Goal: Transaction & Acquisition: Book appointment/travel/reservation

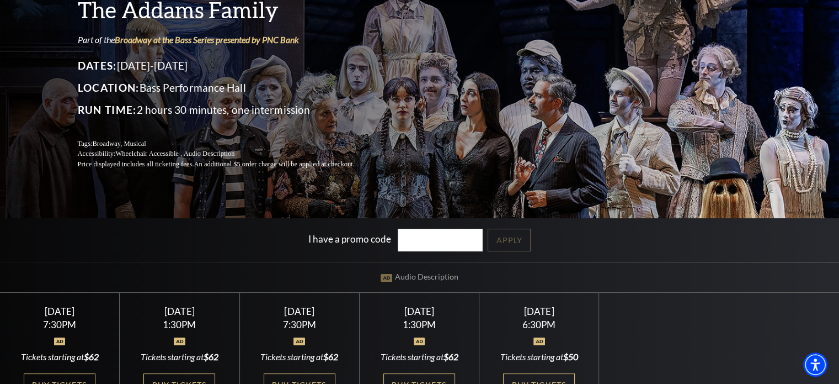
scroll to position [276, 0]
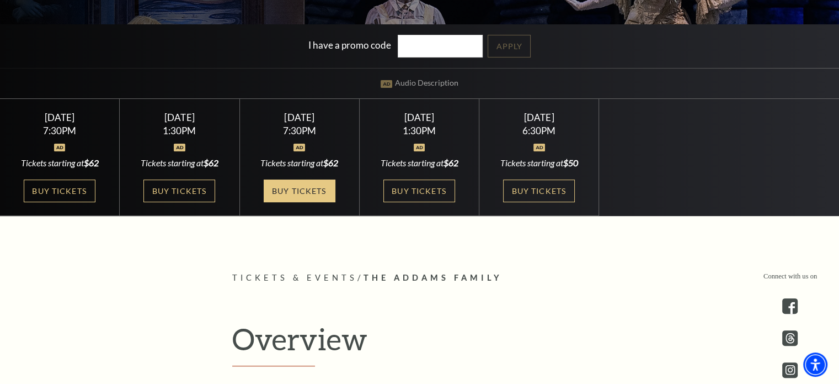
click at [292, 198] on link "Buy Tickets" at bounding box center [300, 190] width 72 height 23
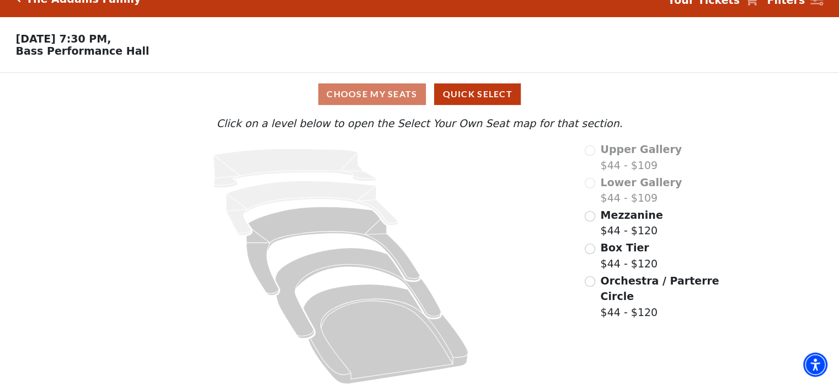
scroll to position [29, 0]
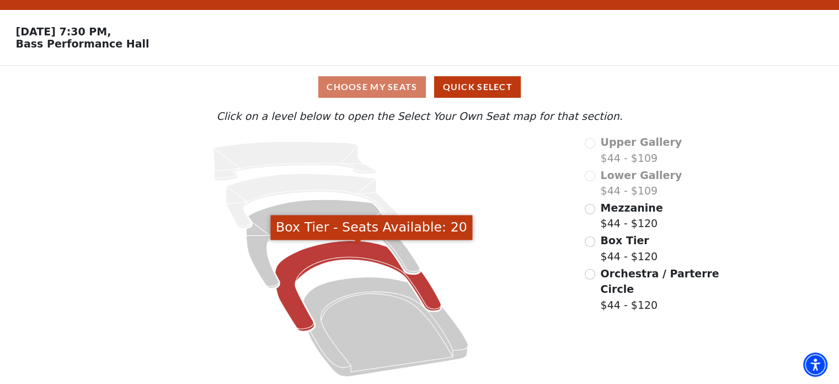
click at [307, 262] on icon "Box Tier - Seats Available: 20" at bounding box center [358, 286] width 166 height 91
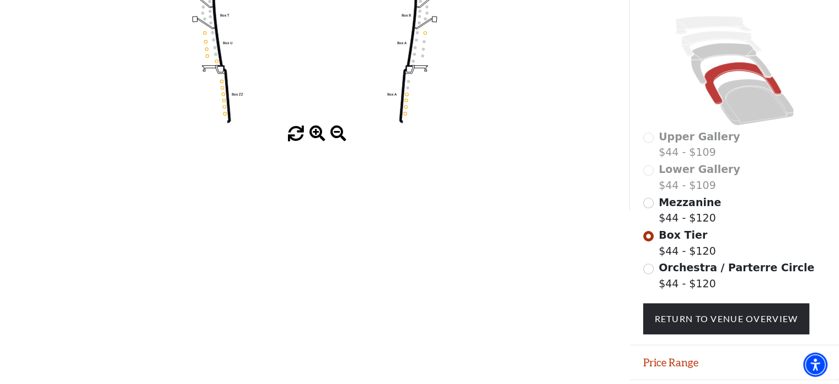
scroll to position [245, 0]
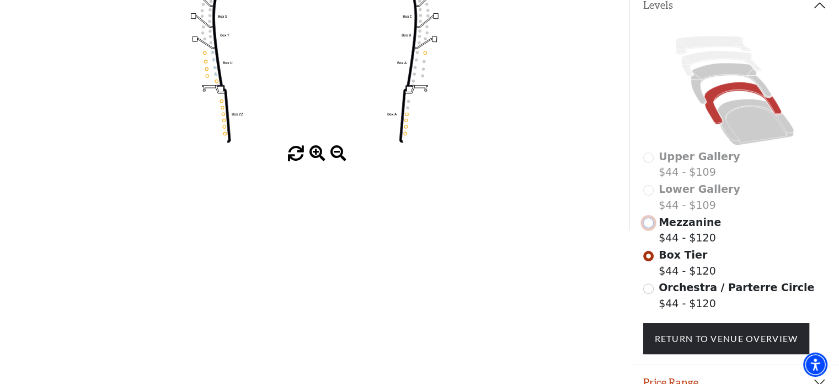
click at [647, 227] on input "Mezzanine$44 - $120\a" at bounding box center [648, 222] width 10 height 10
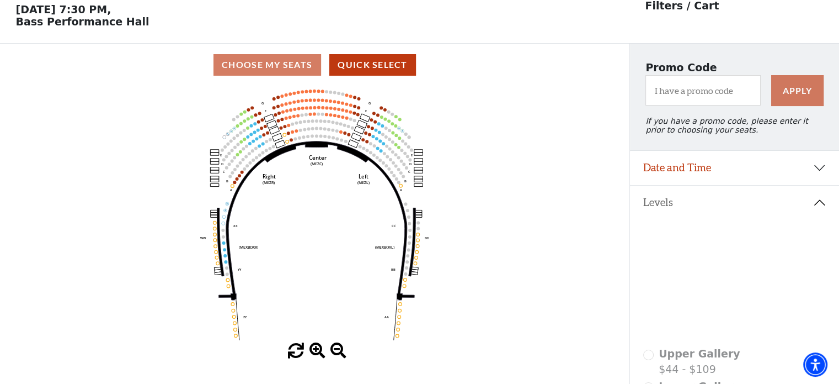
scroll to position [51, 0]
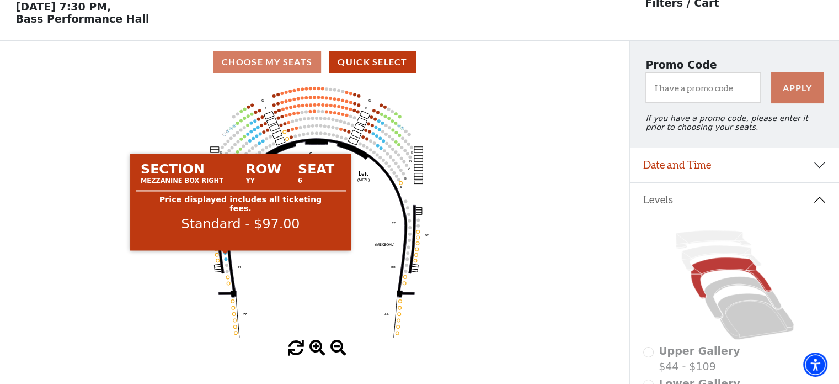
click at [224, 254] on circle at bounding box center [225, 252] width 3 height 3
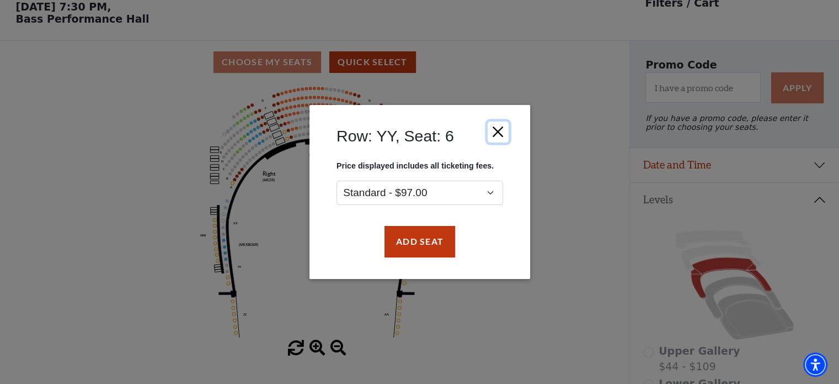
click at [498, 132] on button "Close" at bounding box center [497, 131] width 21 height 21
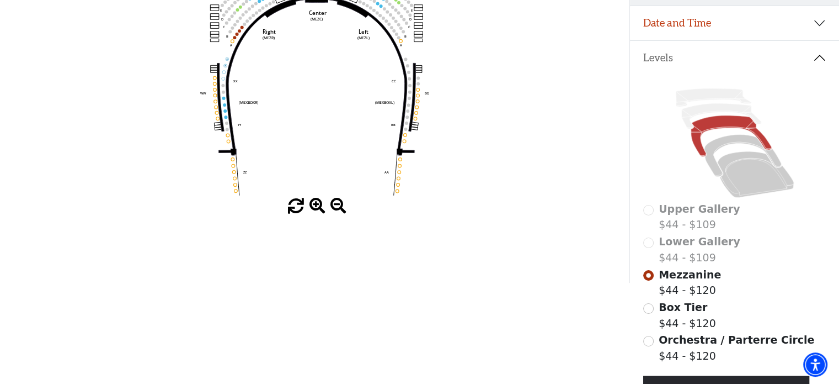
scroll to position [221, 0]
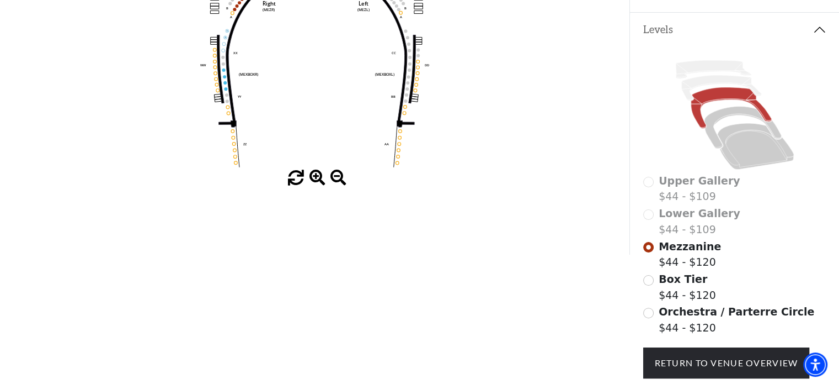
click at [682, 317] on span "Orchestra / Parterre Circle" at bounding box center [737, 311] width 156 height 12
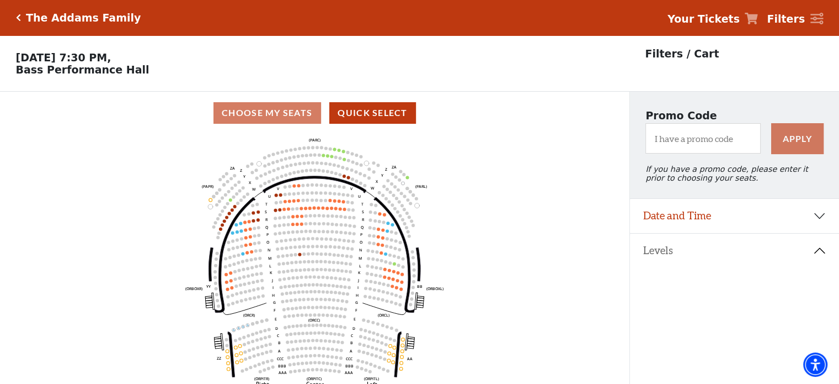
scroll to position [0, 0]
click at [18, 17] on icon "Click here to go back to filters" at bounding box center [18, 18] width 5 height 8
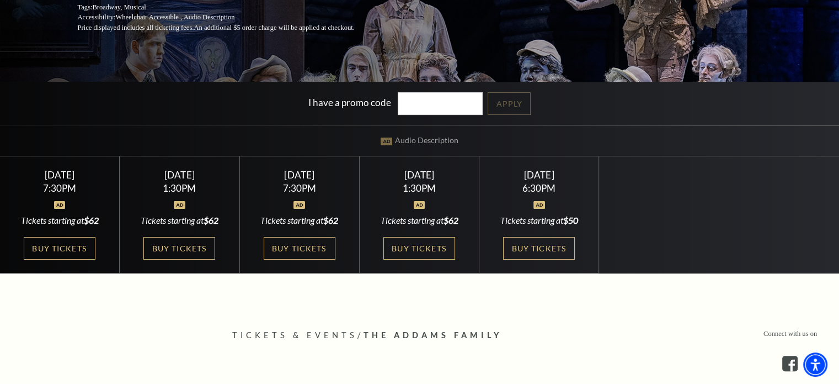
scroll to position [276, 0]
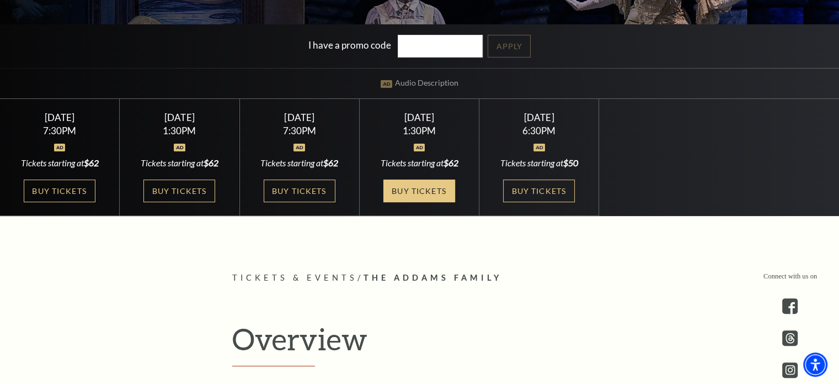
click at [410, 196] on link "Buy Tickets" at bounding box center [420, 190] width 72 height 23
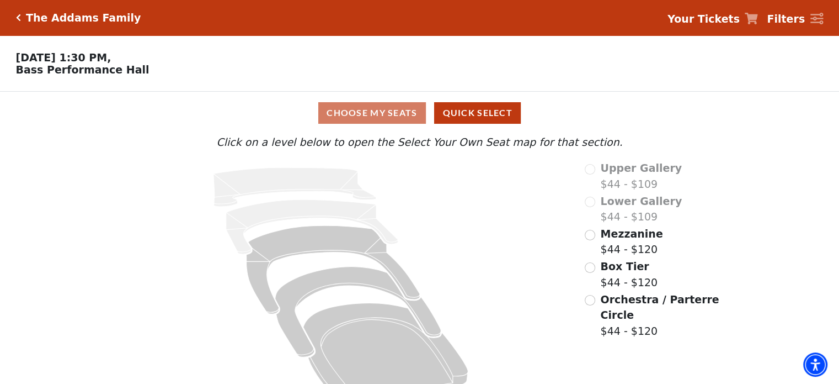
scroll to position [29, 0]
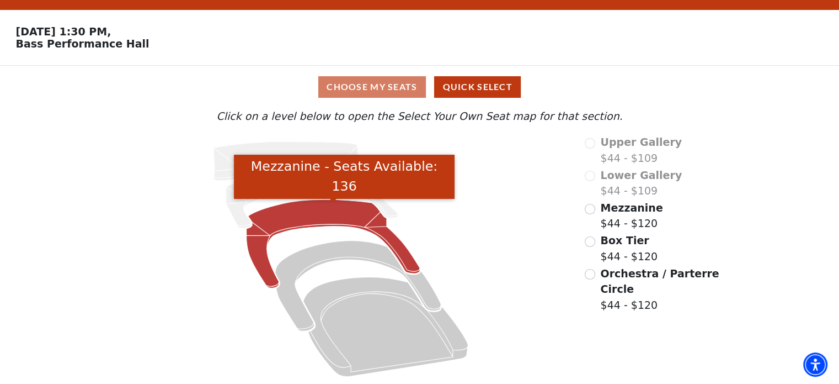
click at [266, 220] on icon "Mezzanine - Seats Available: 136" at bounding box center [334, 243] width 174 height 88
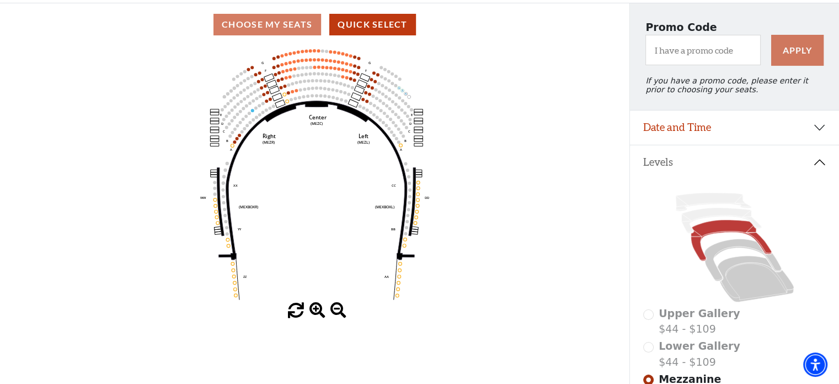
scroll to position [106, 0]
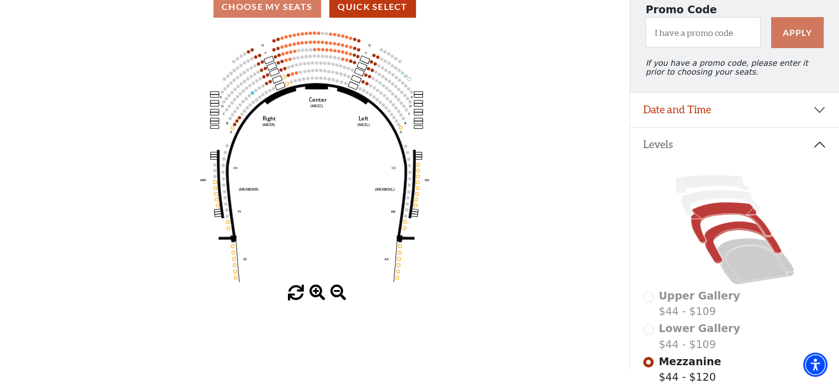
click at [717, 235] on icon at bounding box center [742, 242] width 77 height 42
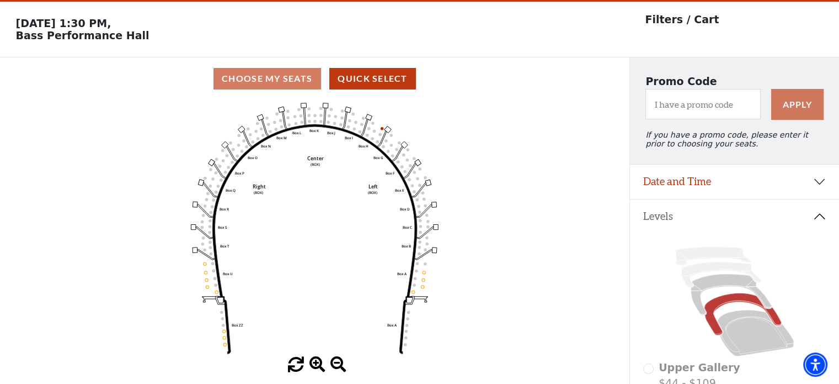
scroll to position [0, 0]
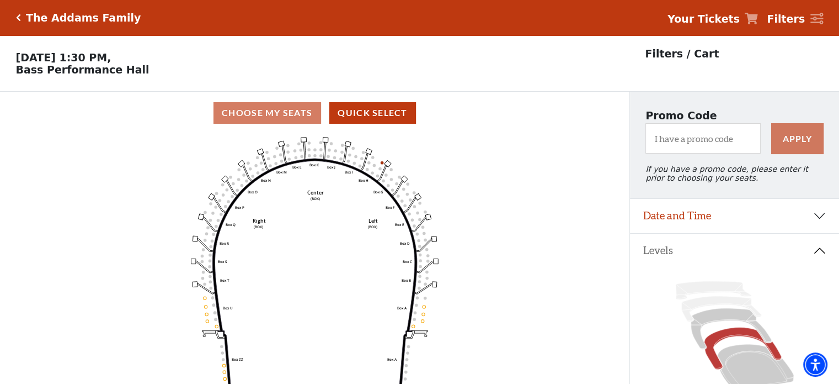
click at [21, 15] on div "The Addams Family" at bounding box center [81, 18] width 120 height 13
click at [21, 19] on div "The Addams Family" at bounding box center [81, 18] width 120 height 13
click at [16, 14] on icon "Click here to go back to filters" at bounding box center [18, 18] width 5 height 8
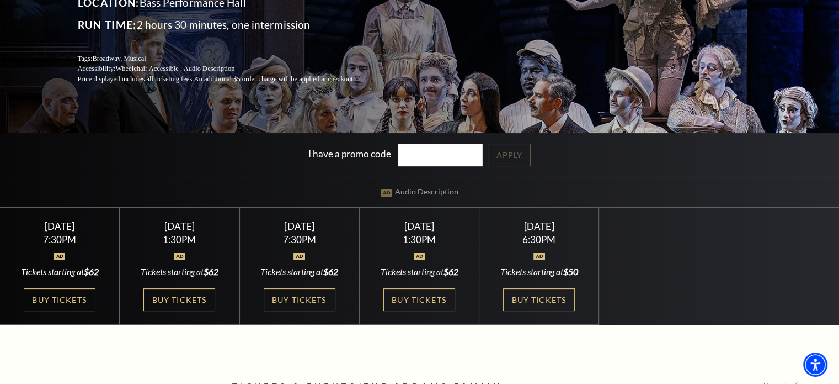
scroll to position [221, 0]
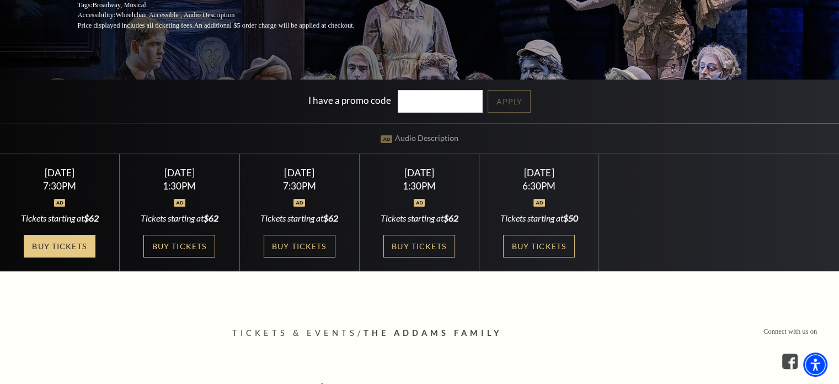
click at [63, 251] on link "Buy Tickets" at bounding box center [60, 246] width 72 height 23
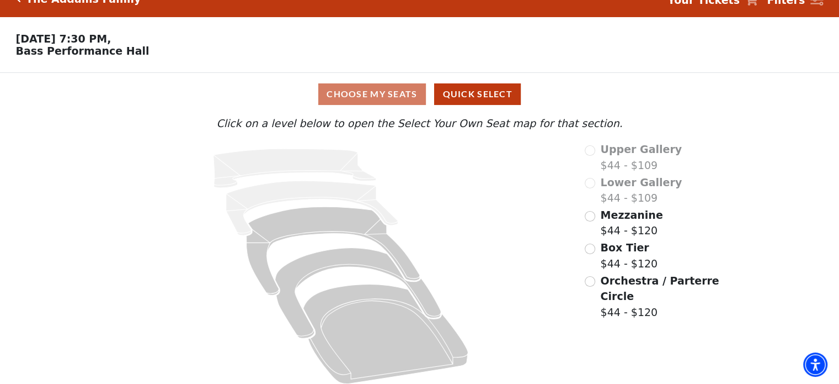
scroll to position [29, 0]
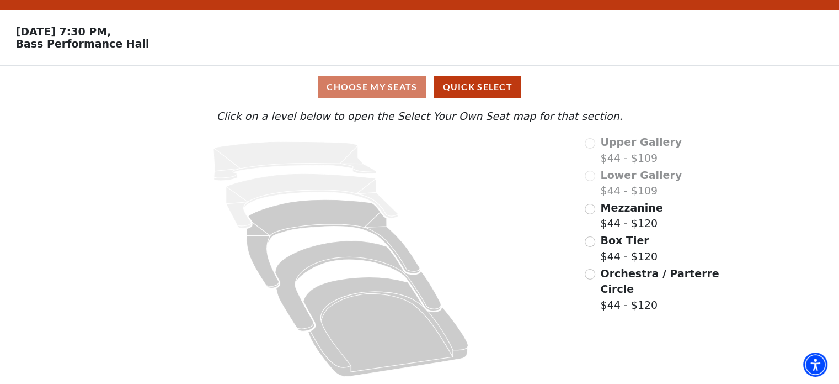
click at [281, 196] on icon at bounding box center [341, 258] width 456 height 249
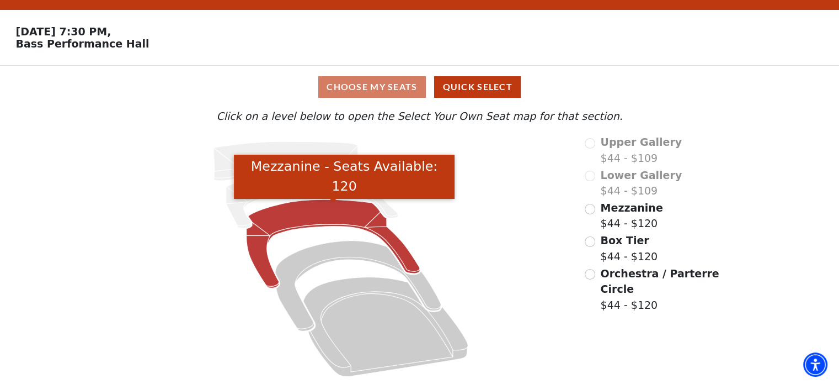
click at [289, 215] on icon "Mezzanine - Seats Available: 120" at bounding box center [334, 243] width 174 height 88
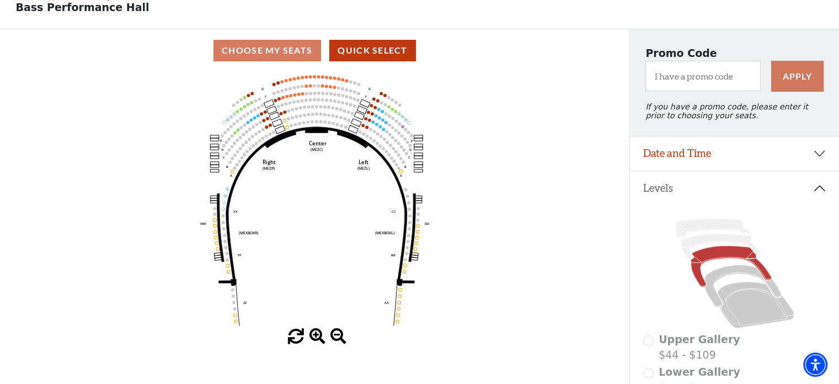
scroll to position [63, 0]
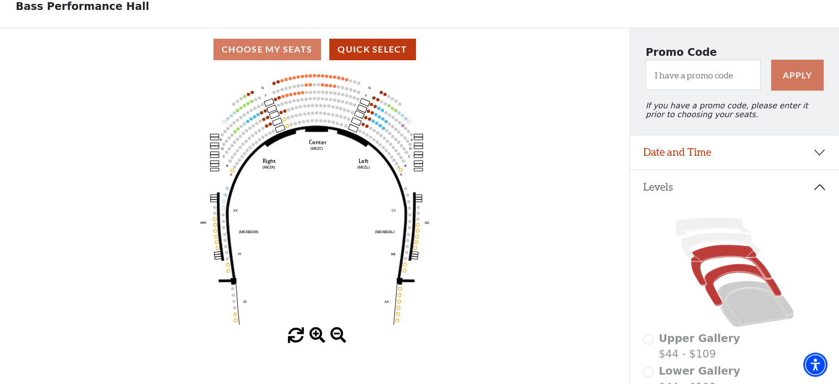
click at [720, 280] on icon at bounding box center [742, 285] width 77 height 42
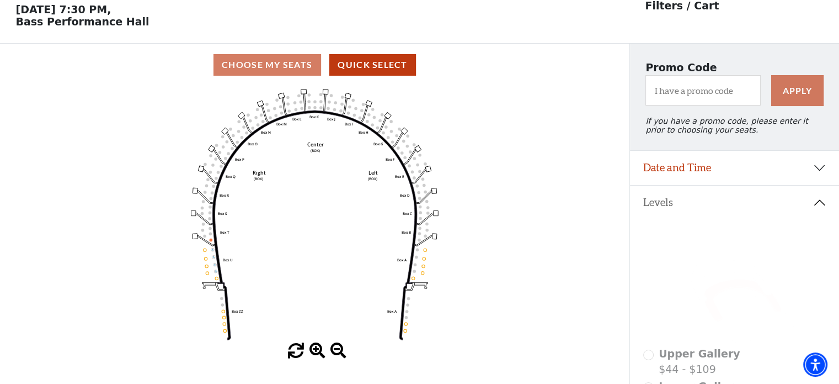
scroll to position [51, 0]
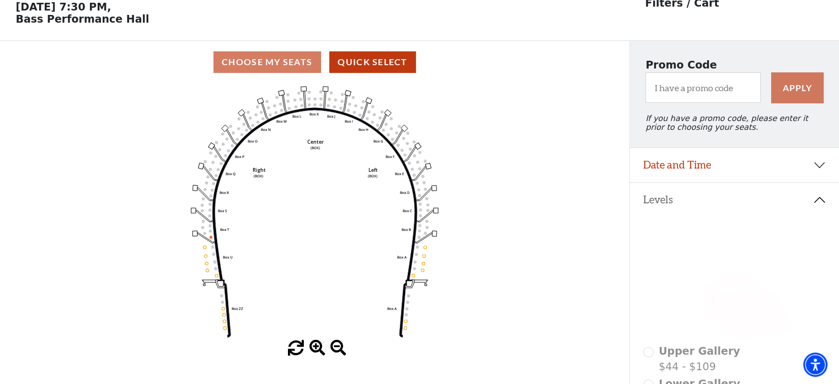
click at [739, 331] on icon at bounding box center [755, 316] width 77 height 46
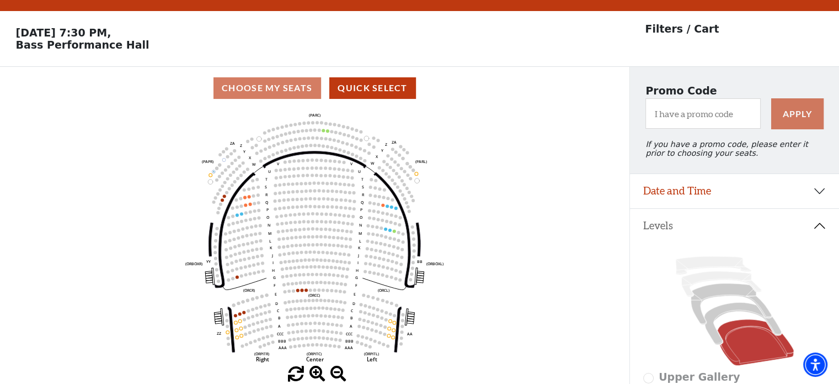
scroll to position [0, 0]
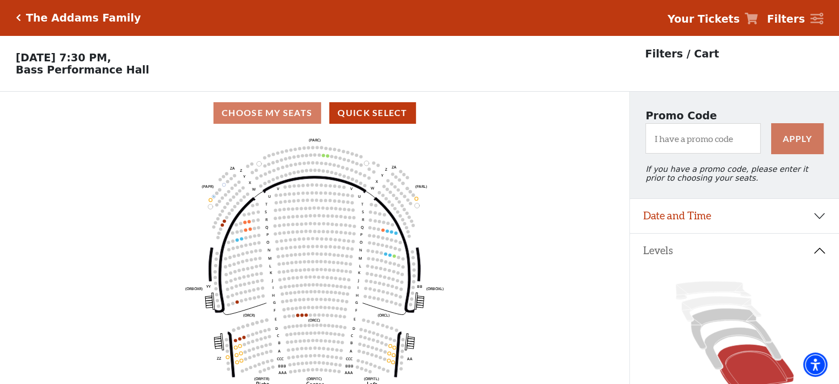
click at [20, 22] on div "The Addams Family" at bounding box center [78, 18] width 125 height 13
click at [18, 17] on icon "Click here to go back to filters" at bounding box center [18, 18] width 5 height 8
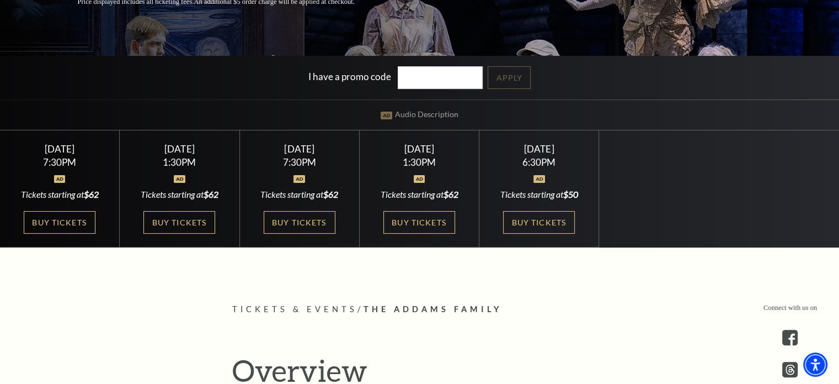
scroll to position [276, 0]
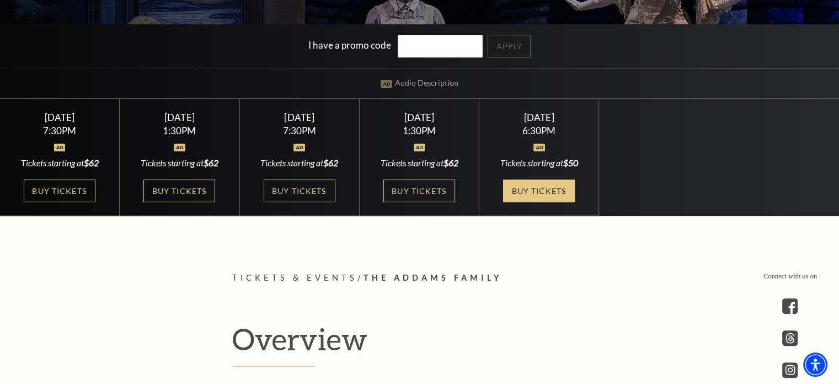
click at [548, 184] on link "Buy Tickets" at bounding box center [539, 190] width 72 height 23
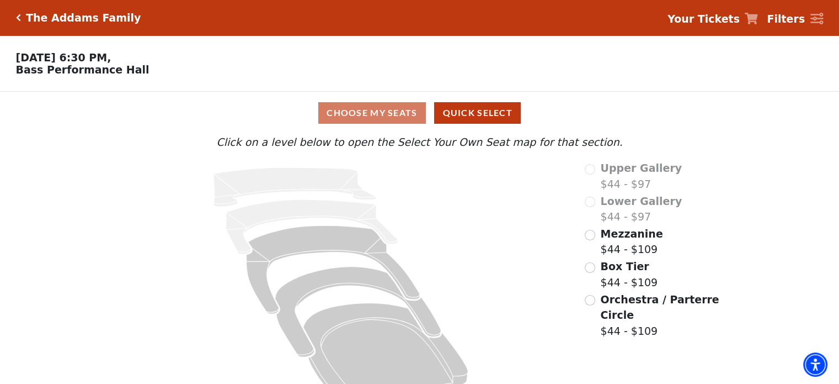
scroll to position [29, 0]
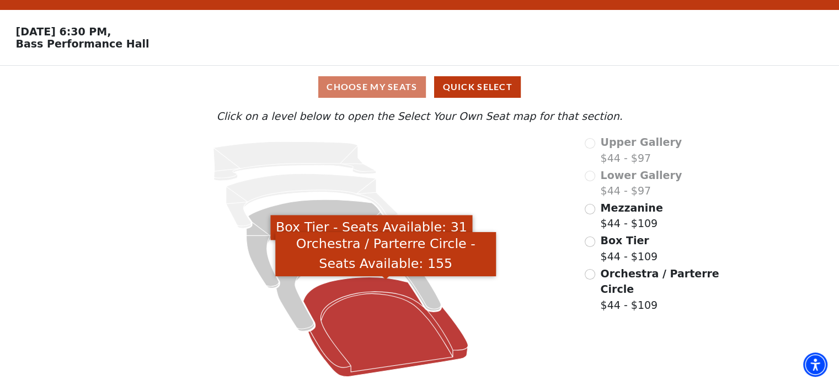
click at [359, 297] on icon "Orchestra / Parterre Circle - Seats Available: 155" at bounding box center [386, 326] width 165 height 99
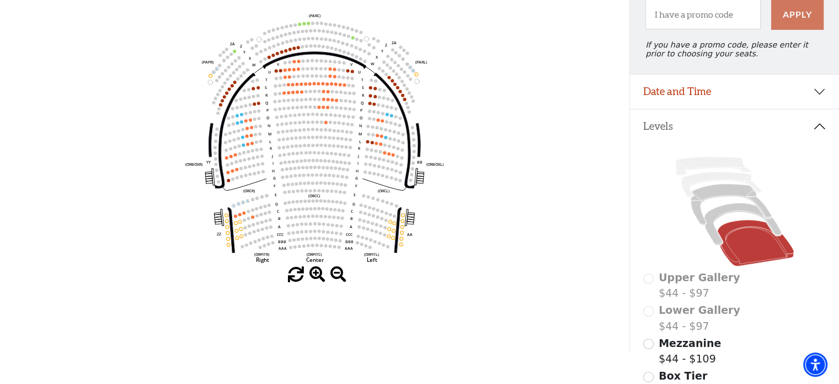
scroll to position [106, 0]
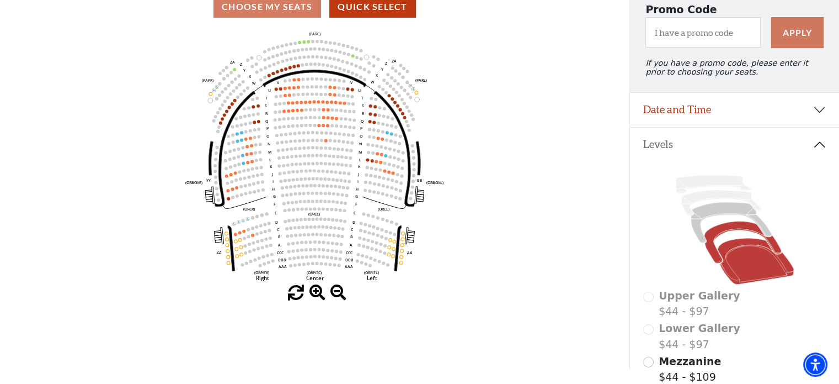
click at [721, 240] on icon at bounding box center [742, 242] width 77 height 42
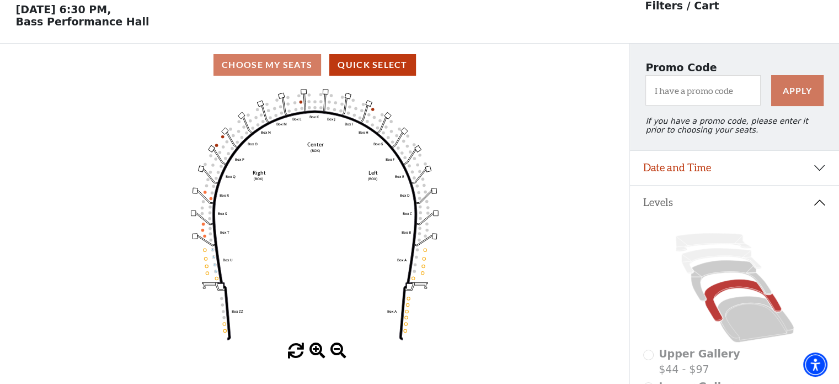
scroll to position [51, 0]
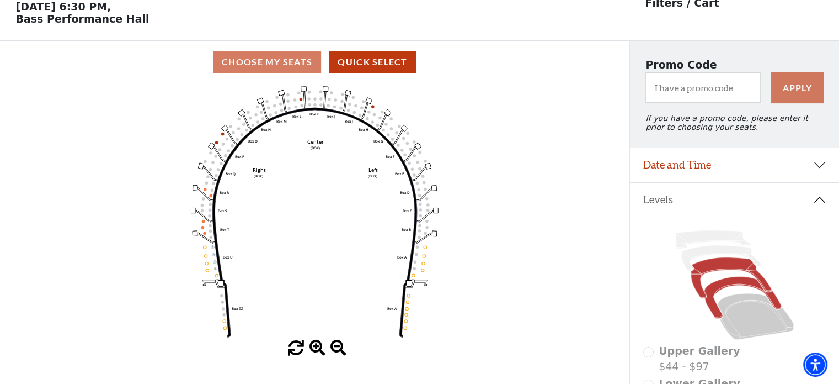
click at [715, 273] on icon at bounding box center [731, 277] width 81 height 41
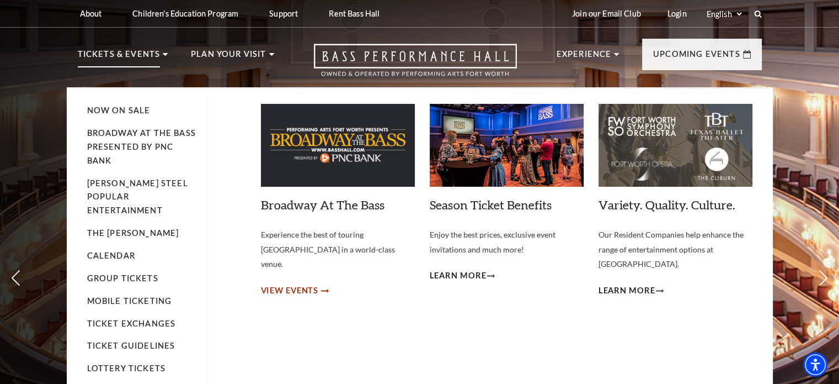
click at [296, 284] on span "View Events" at bounding box center [290, 291] width 58 height 14
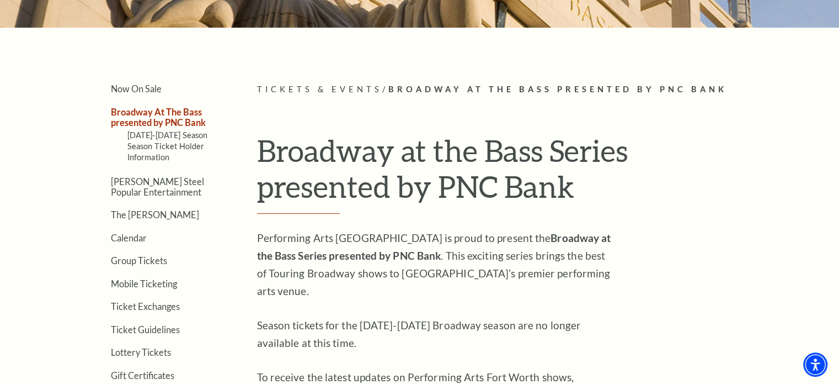
scroll to position [243, 0]
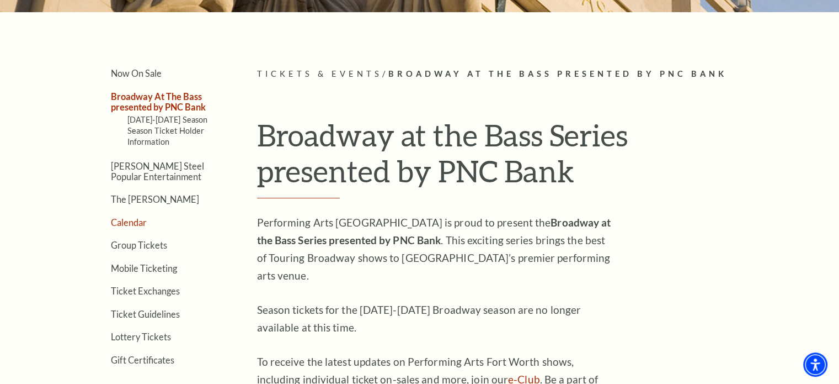
click at [132, 219] on link "Calendar" at bounding box center [129, 222] width 36 height 10
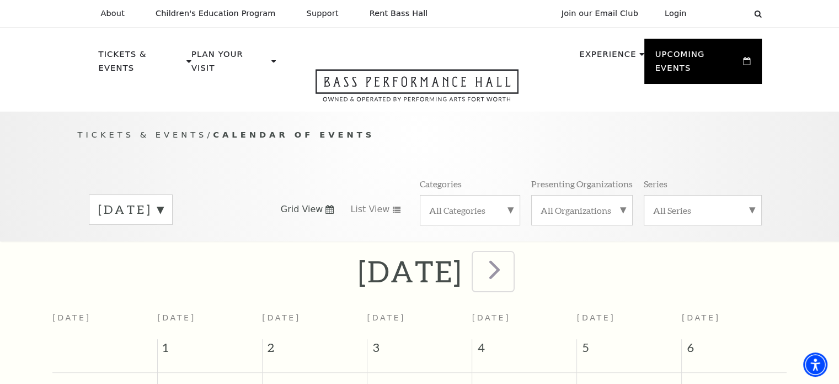
click at [510, 260] on span "next" at bounding box center [494, 268] width 31 height 31
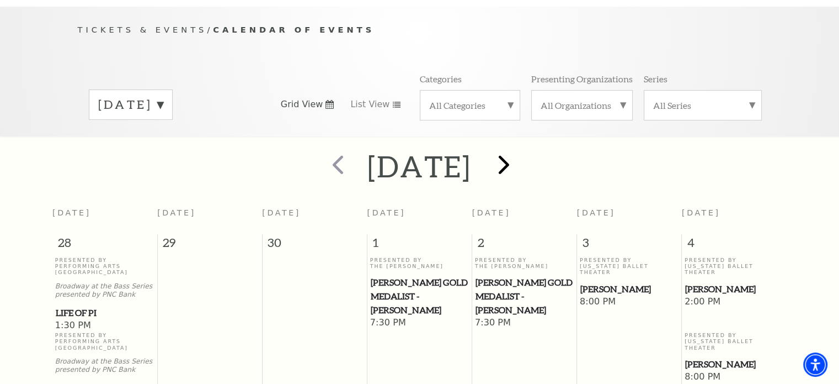
scroll to position [42, 0]
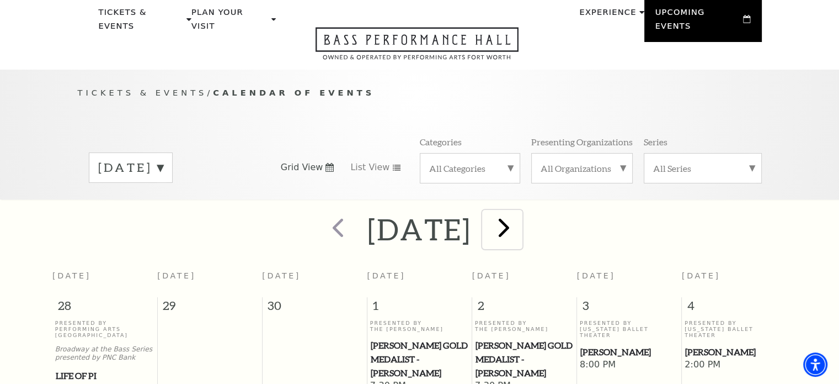
click at [520, 215] on span "next" at bounding box center [503, 226] width 31 height 31
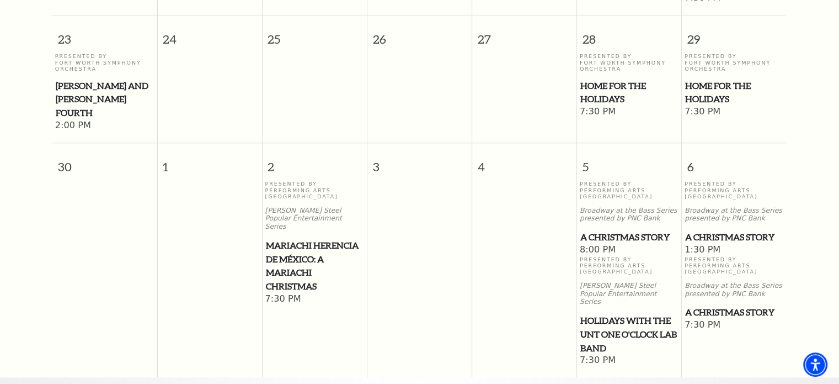
scroll to position [1199, 0]
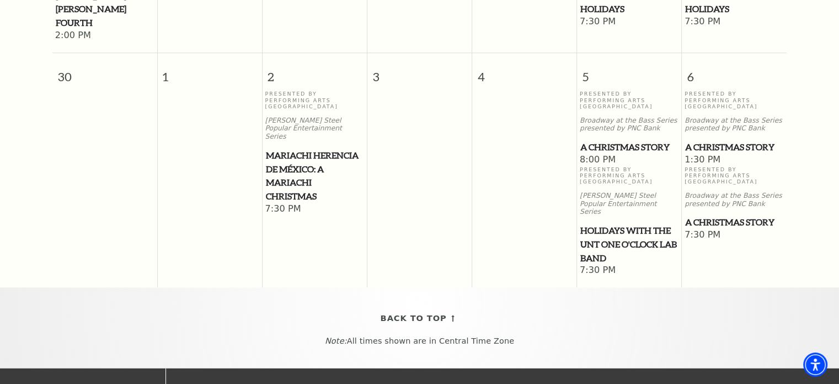
click at [637, 140] on span "A Christmas Story" at bounding box center [630, 147] width 98 height 14
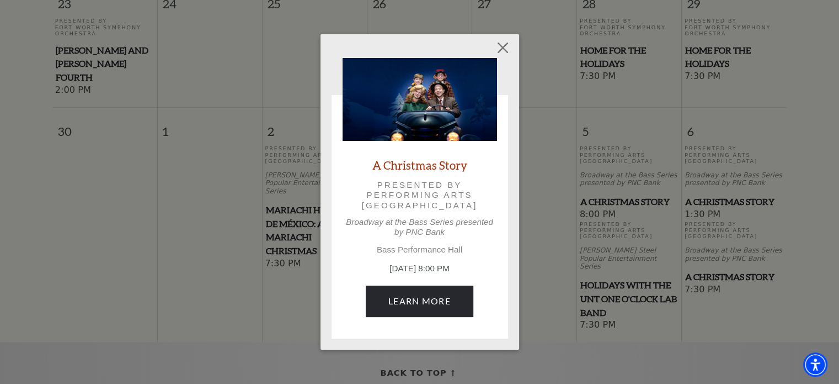
scroll to position [1144, 0]
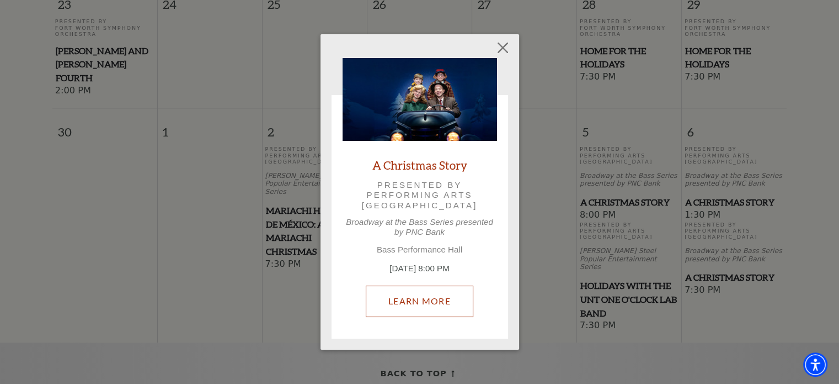
click at [412, 300] on link "Learn More" at bounding box center [420, 300] width 108 height 31
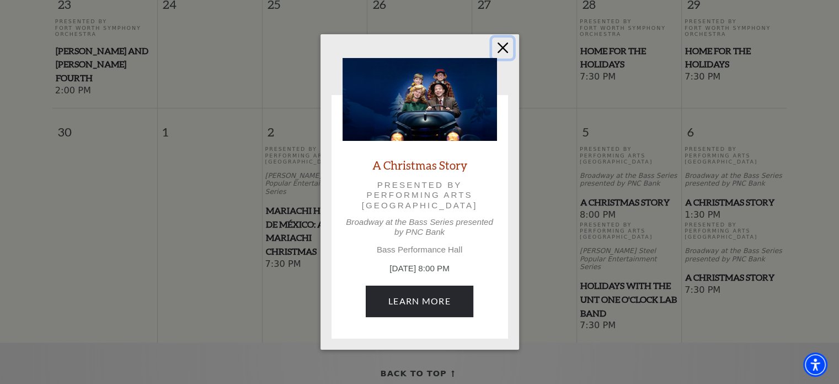
click at [502, 46] on button "Close" at bounding box center [502, 48] width 21 height 21
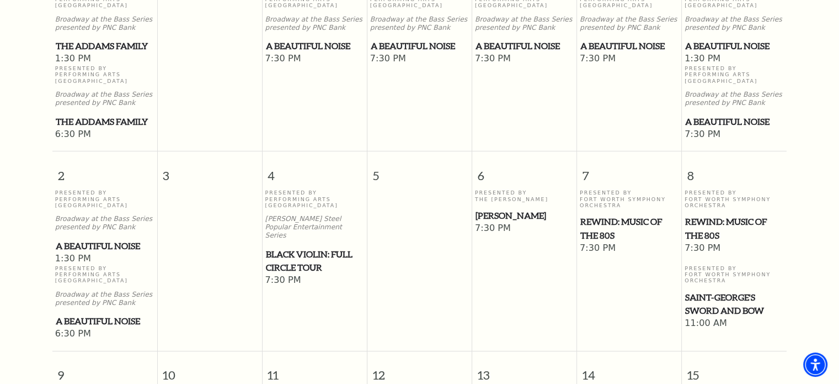
scroll to position [151, 0]
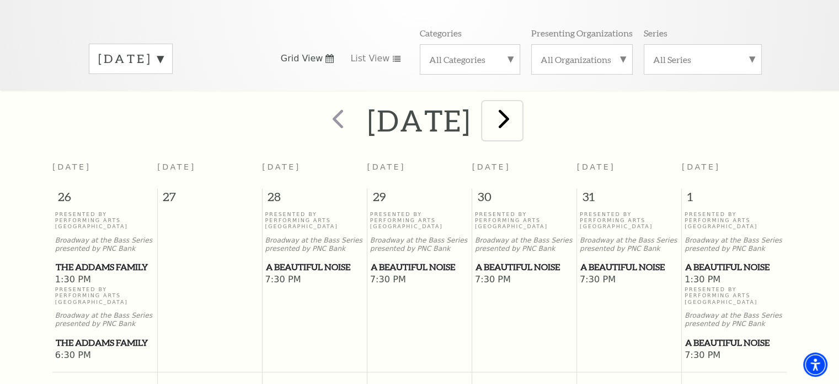
click at [520, 107] on span "next" at bounding box center [503, 118] width 31 height 31
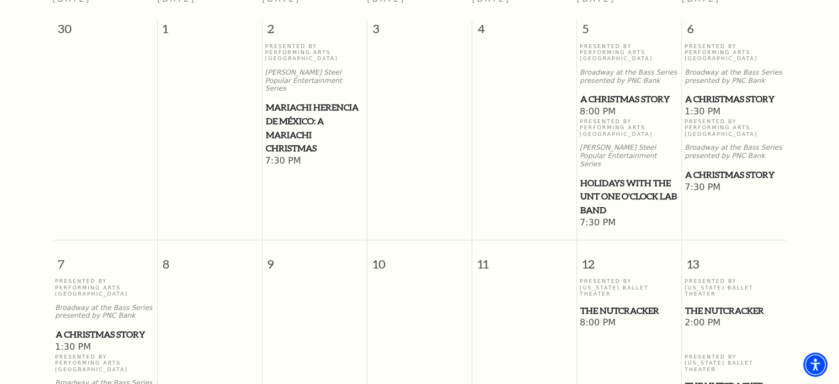
scroll to position [428, 0]
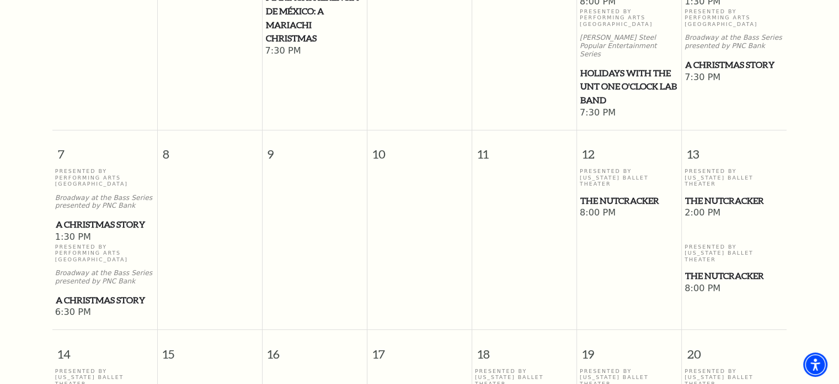
click at [647, 194] on span "The Nutcracker" at bounding box center [630, 201] width 98 height 14
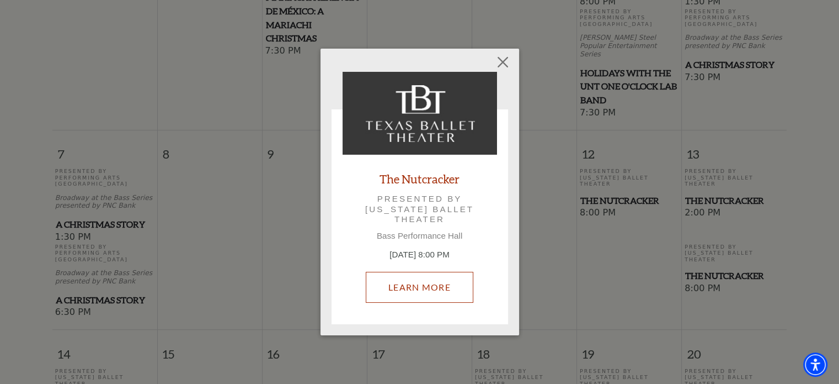
click at [435, 295] on link "Learn More" at bounding box center [420, 287] width 108 height 31
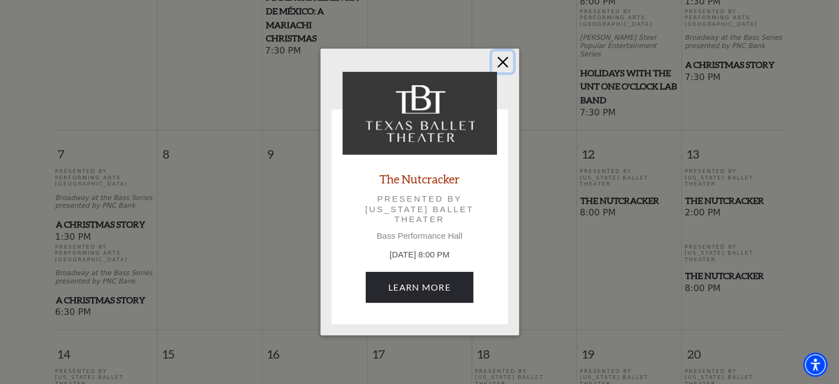
click at [501, 63] on button "Close" at bounding box center [502, 61] width 21 height 21
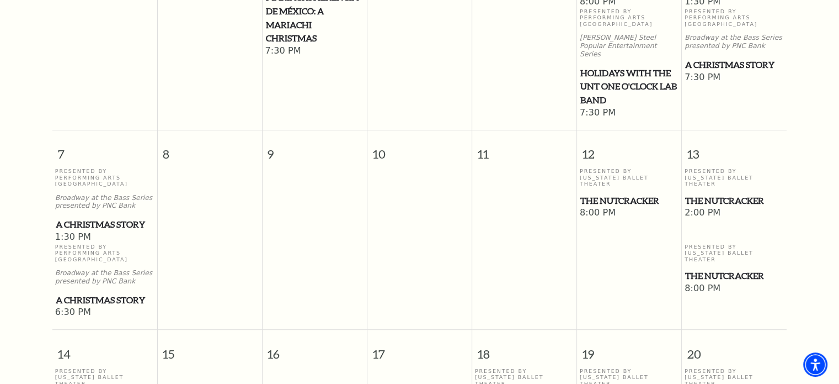
click at [731, 269] on span "The Nutcracker" at bounding box center [734, 276] width 98 height 14
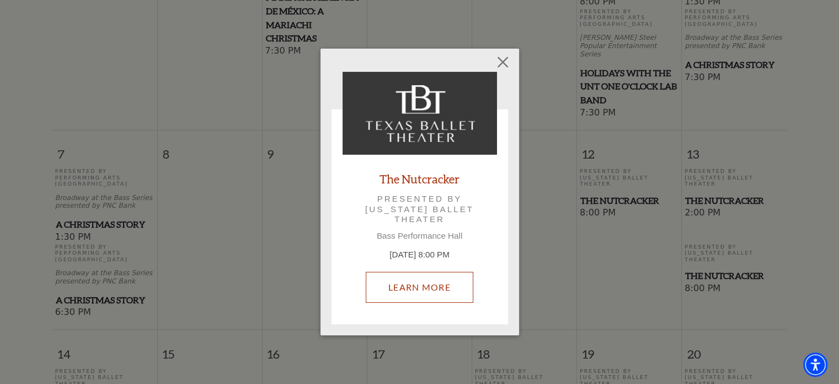
click at [432, 281] on link "Learn More" at bounding box center [420, 287] width 108 height 31
